Goal: Register for event/course

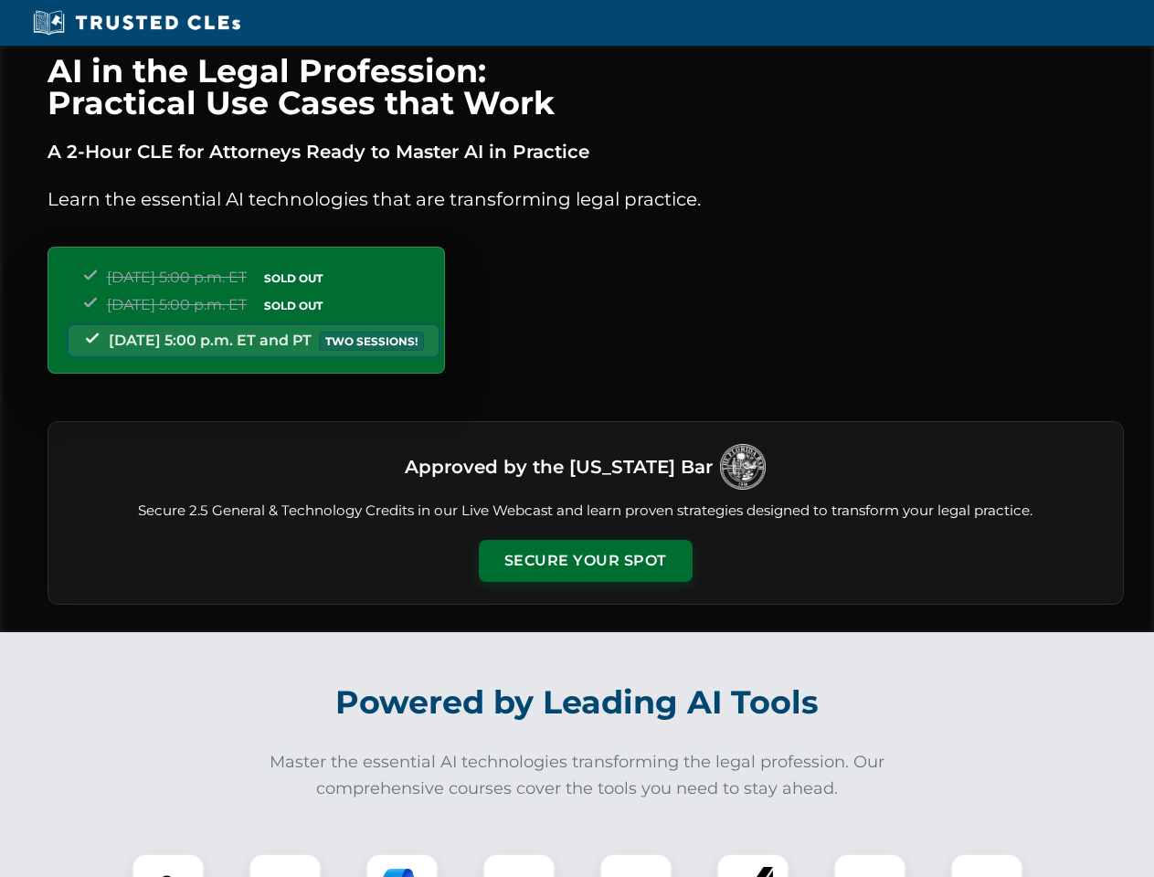
click at [585, 561] on button "Secure Your Spot" at bounding box center [586, 561] width 214 height 42
click at [168, 865] on img at bounding box center [168, 889] width 53 height 53
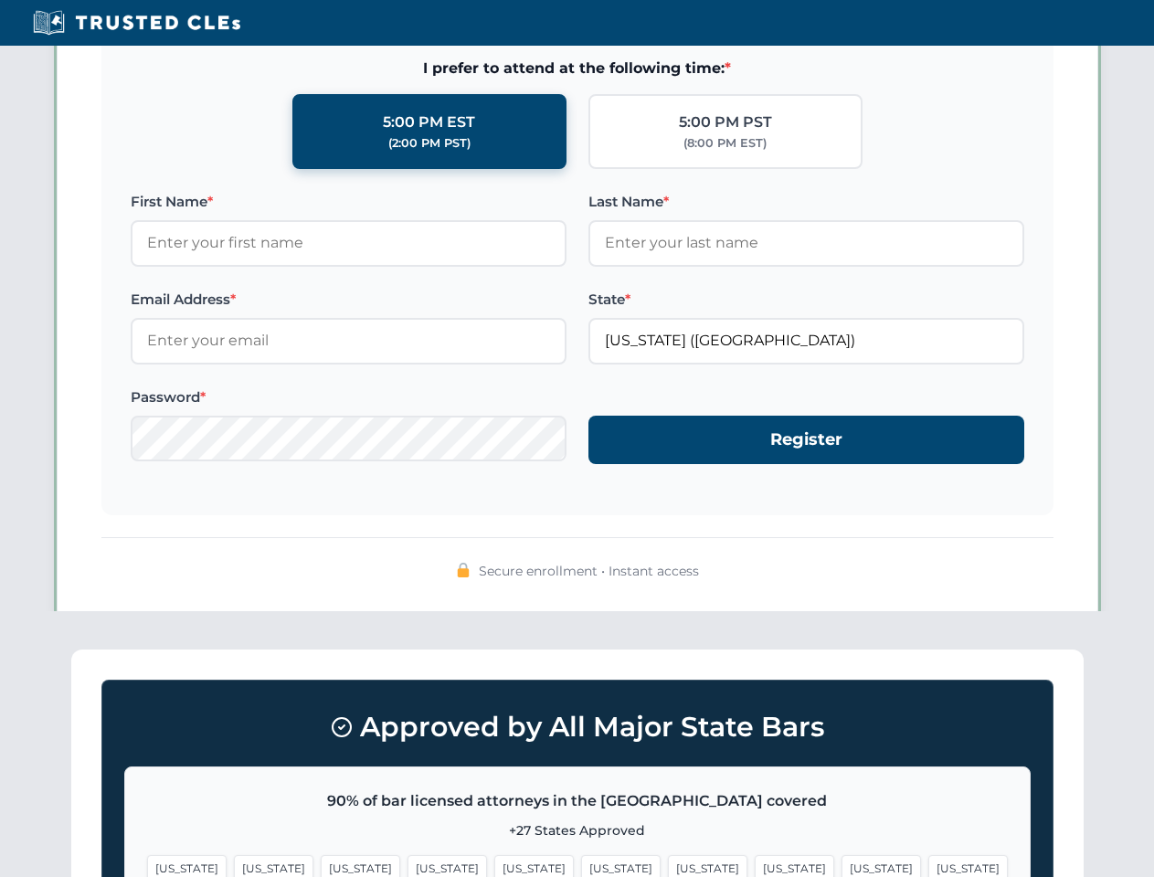
click at [668, 865] on span "[US_STATE]" at bounding box center [707, 868] width 79 height 26
click at [841, 865] on span "[US_STATE]" at bounding box center [880, 868] width 79 height 26
